Goal: Use online tool/utility: Utilize a website feature to perform a specific function

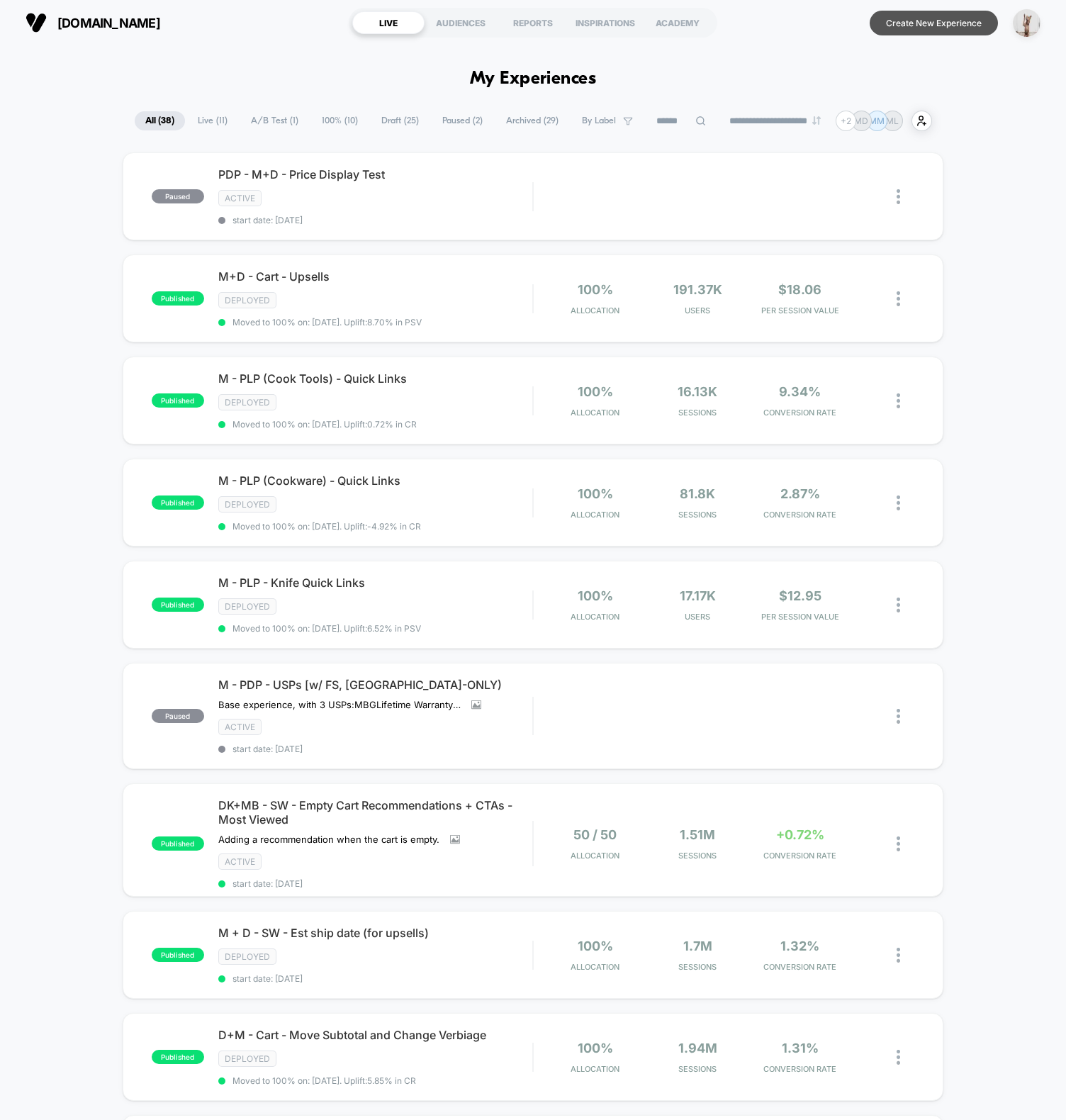
click at [929, 24] on button "Create New Experience" at bounding box center [934, 23] width 128 height 25
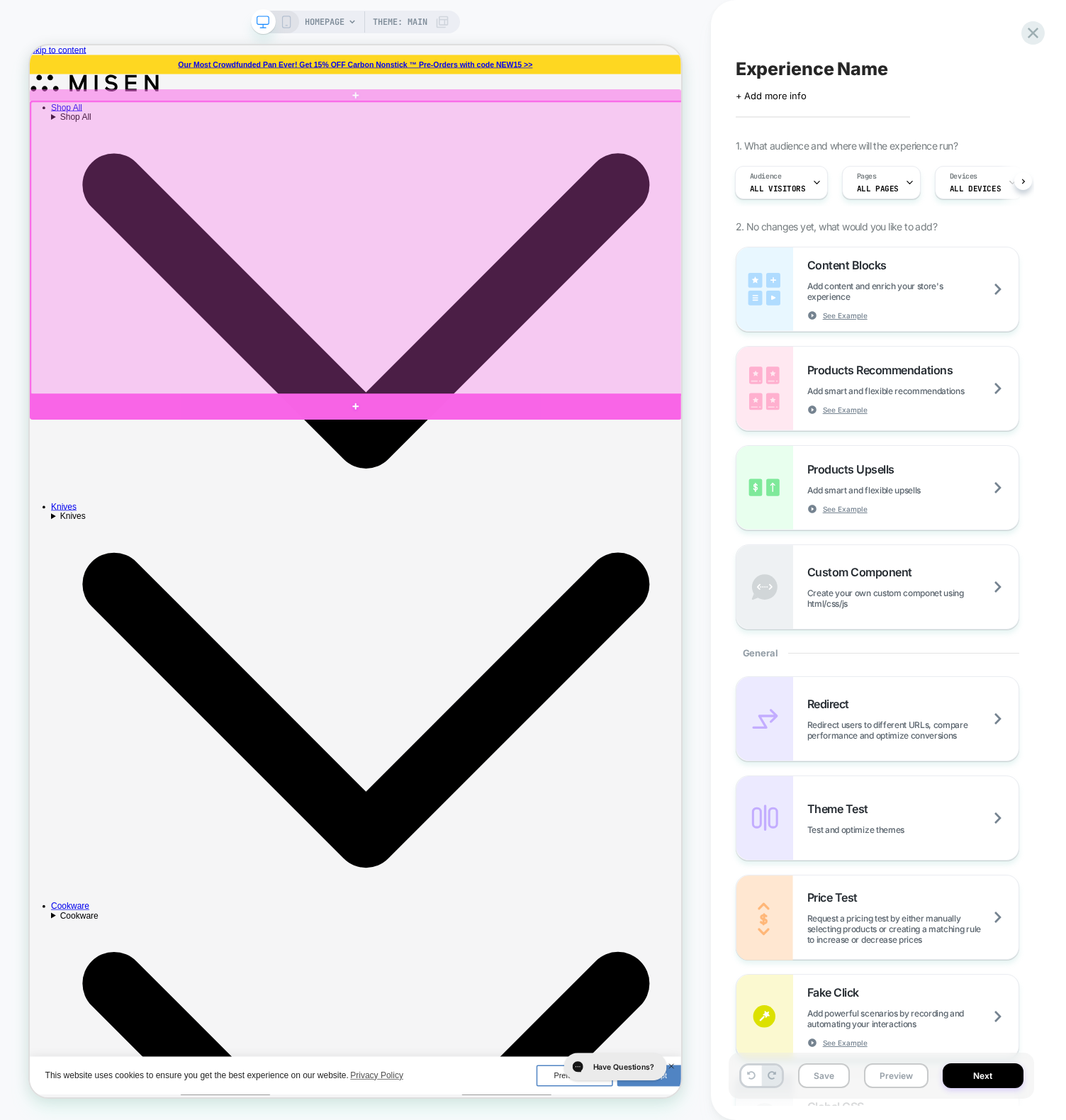
click at [691, 519] on div at bounding box center [464, 527] width 869 height 35
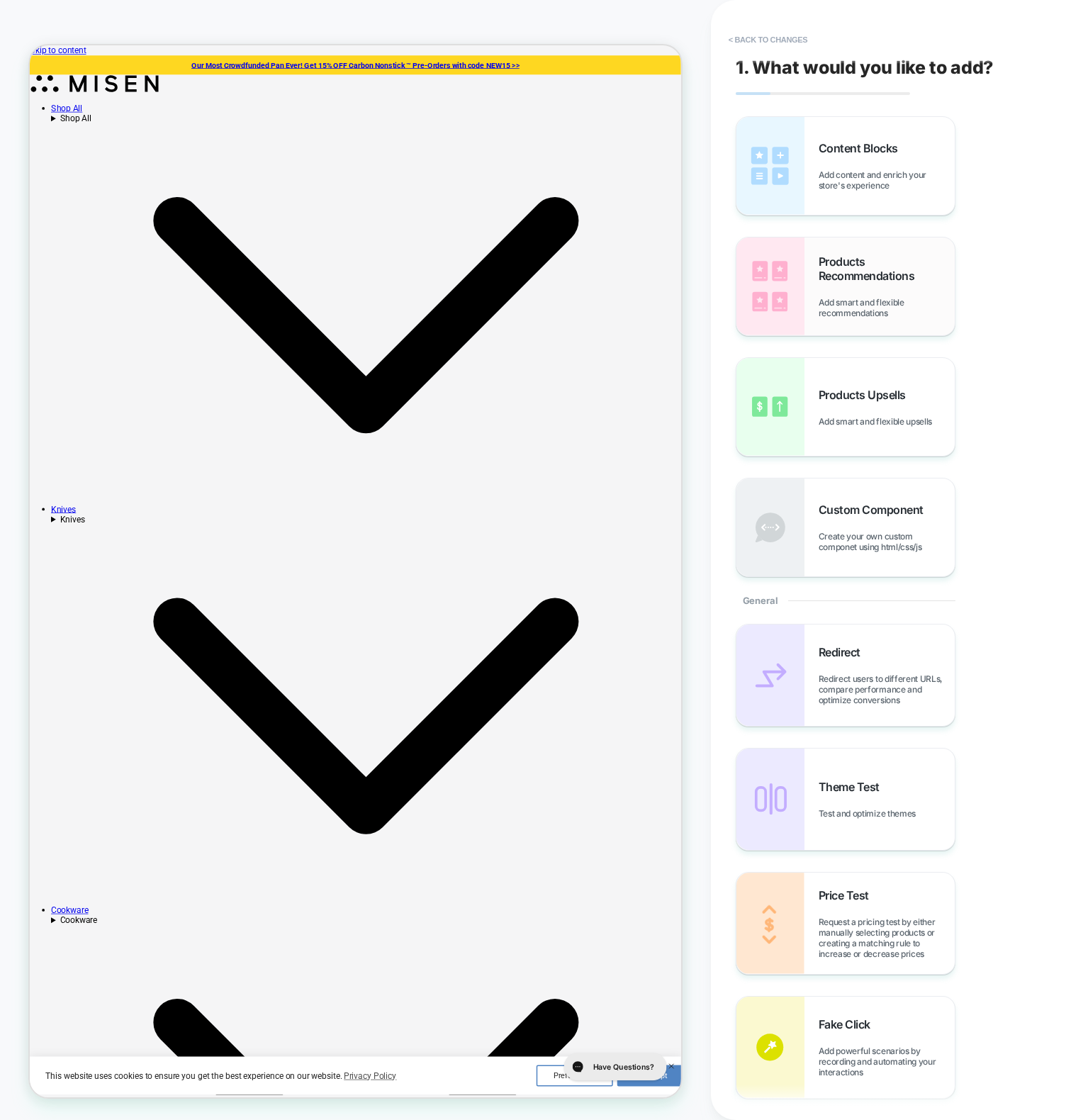
click at [853, 269] on span "Products Recommendations" at bounding box center [886, 269] width 136 height 29
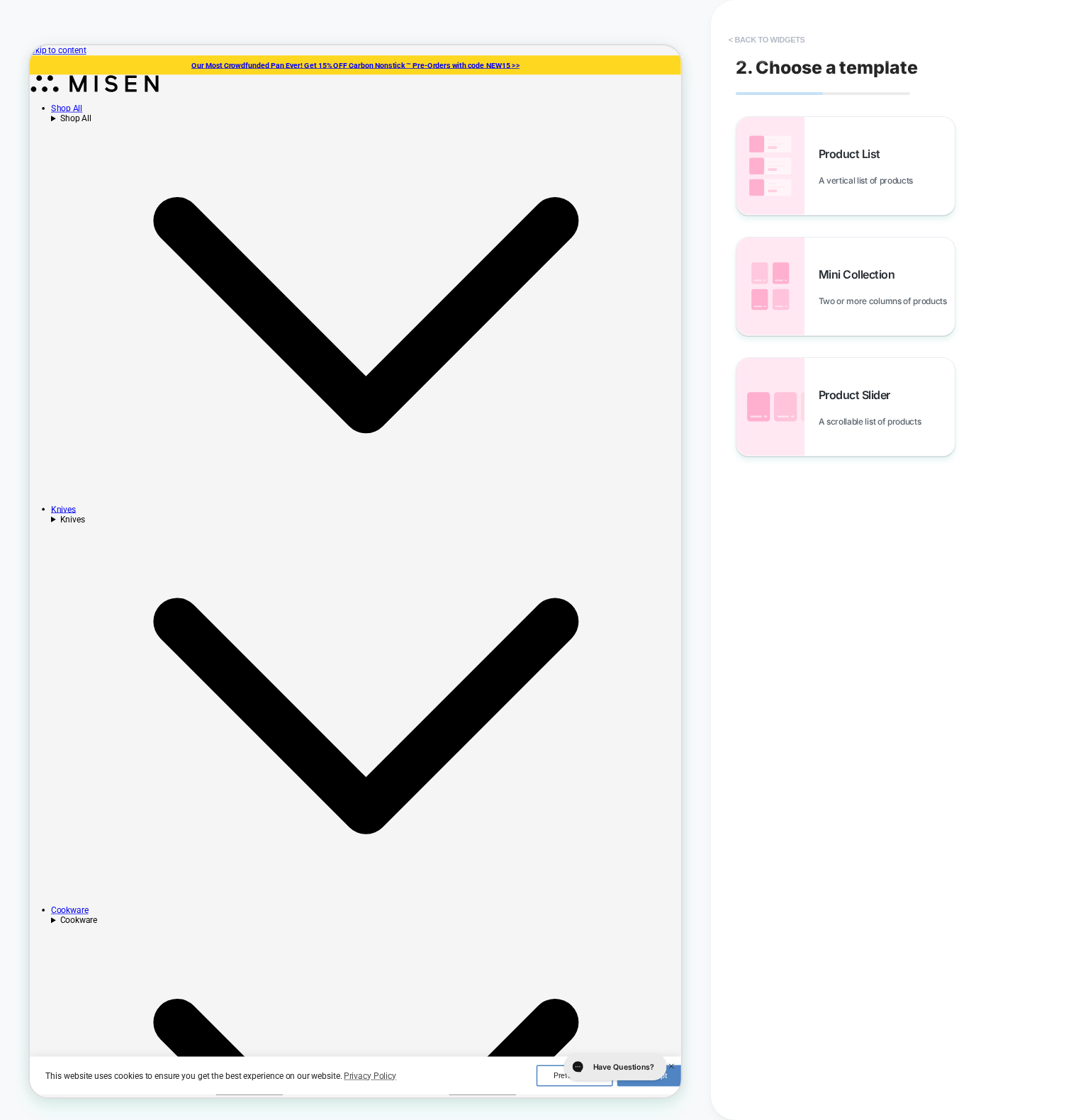
click at [765, 42] on button "< Back to widgets" at bounding box center [766, 40] width 91 height 23
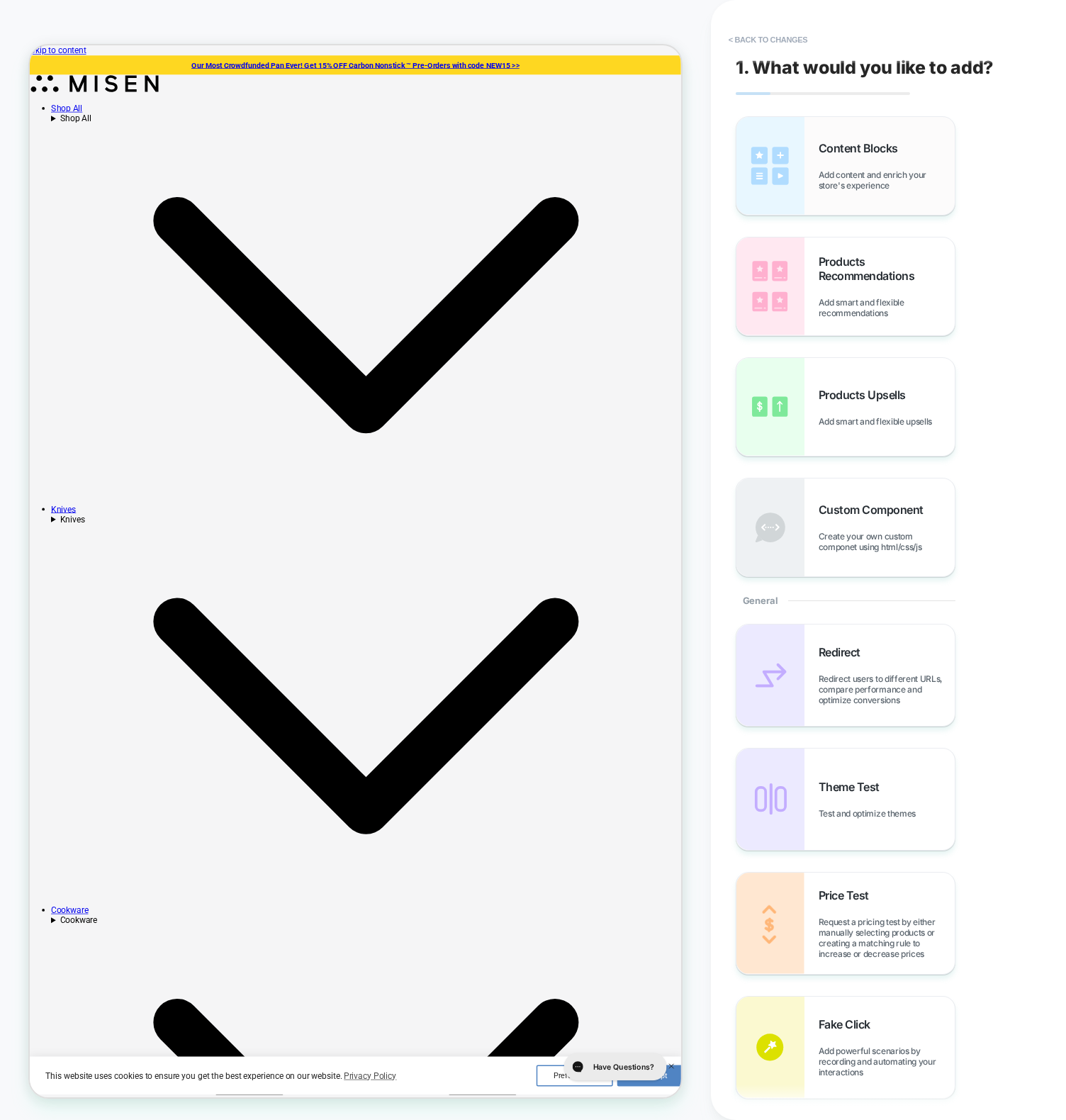
click at [820, 201] on div "Content Blocks Add content and enrich your store's experience" at bounding box center [845, 166] width 219 height 98
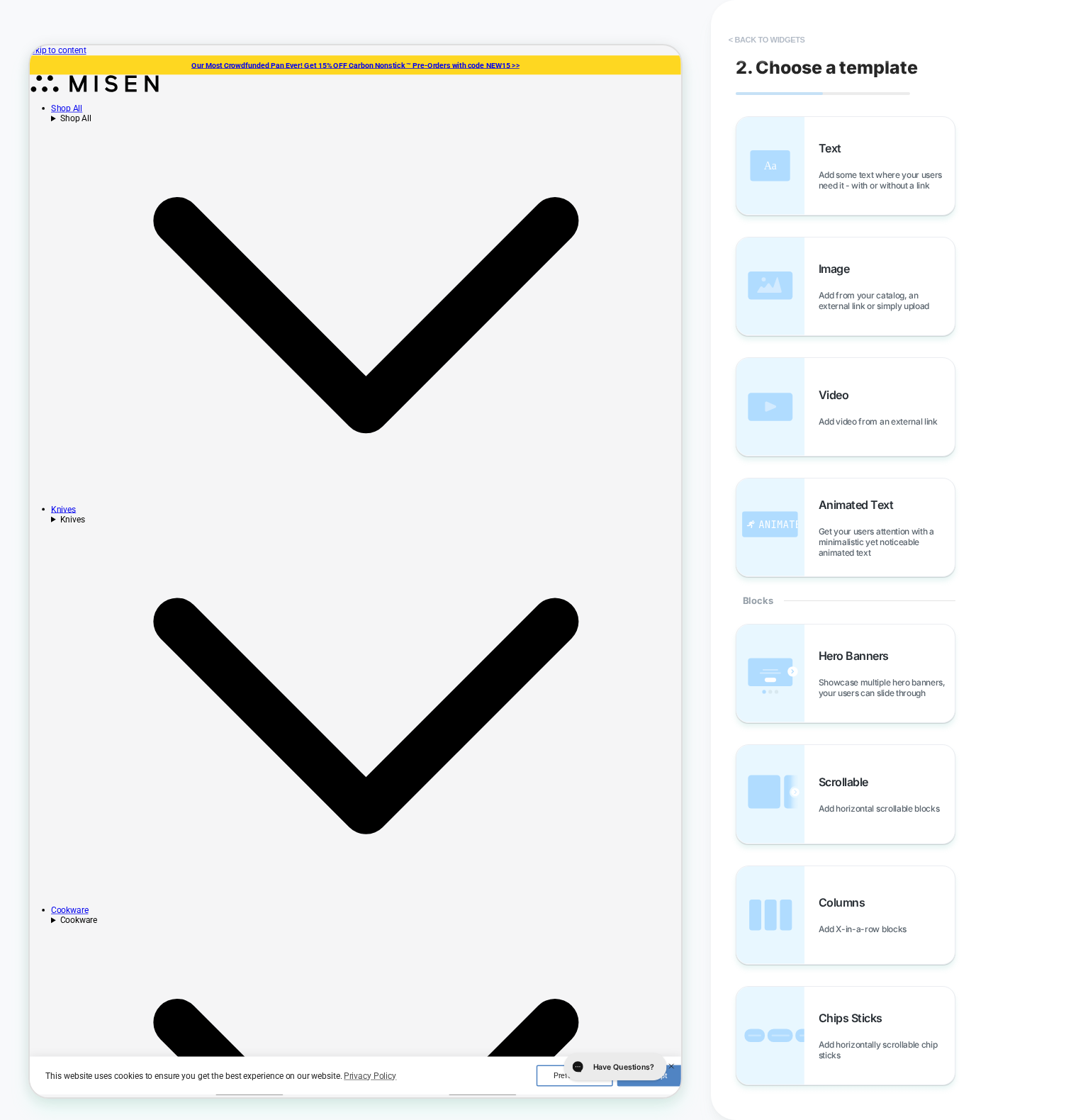
click at [787, 44] on button "< Back to widgets" at bounding box center [766, 40] width 91 height 23
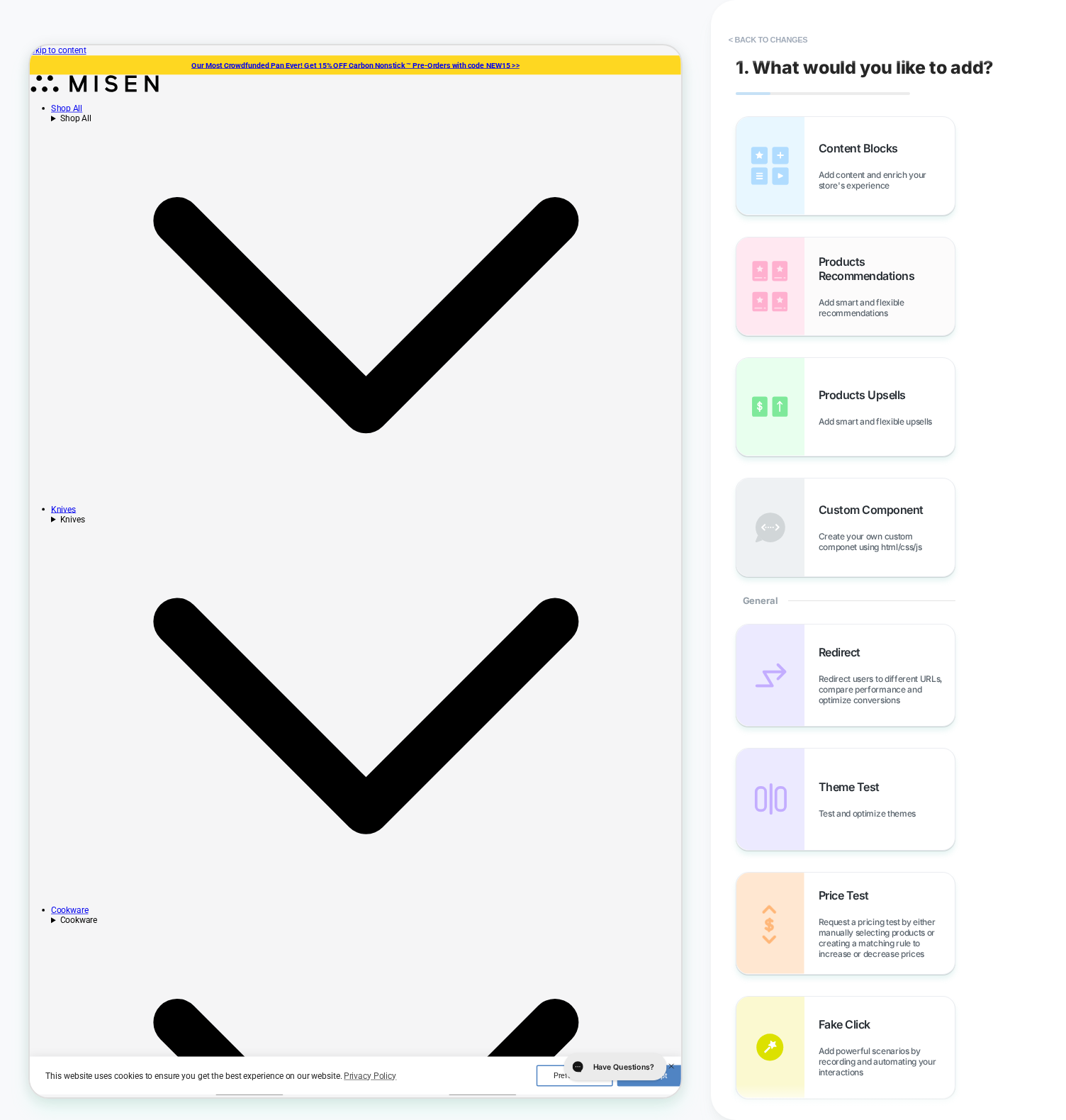
click at [823, 246] on div "Products Recommendations Add smart and flexible recommendations" at bounding box center [845, 286] width 219 height 98
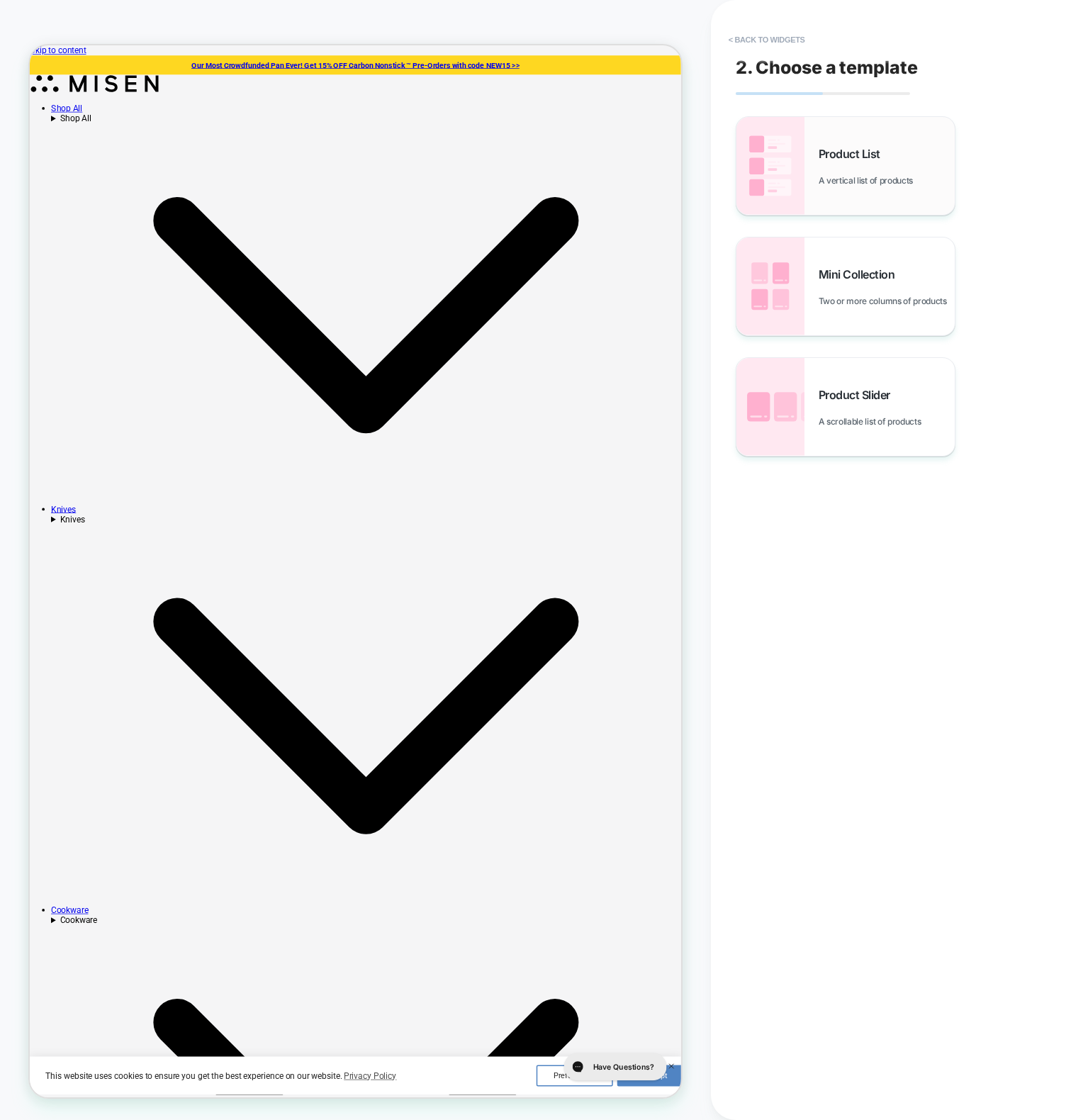
click at [881, 154] on span "Product List" at bounding box center [853, 153] width 69 height 14
